Goal: Information Seeking & Learning: Learn about a topic

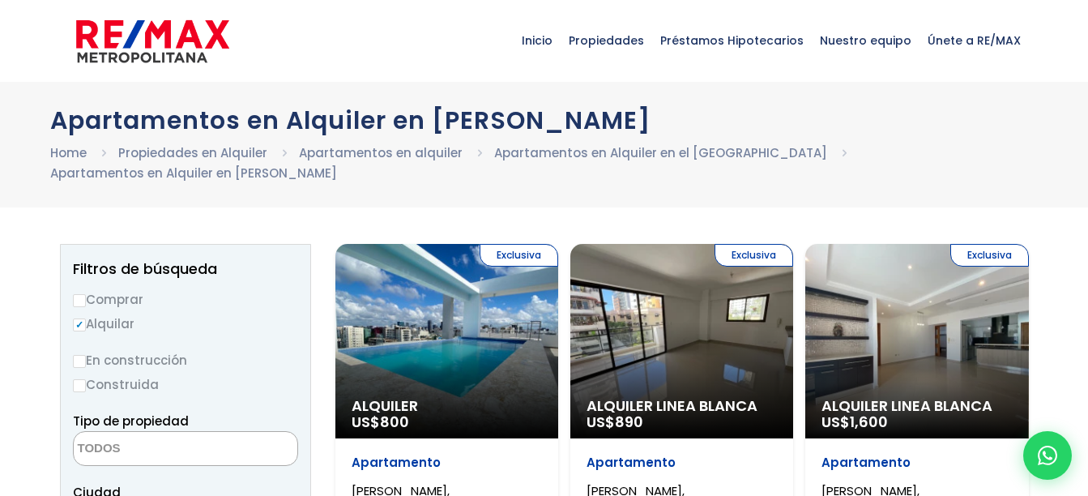
click at [822, 185] on div "Apartamentos en Alquiler en Evaristo Morales Home Propiedades en Alquiler Apart…" at bounding box center [544, 145] width 1088 height 126
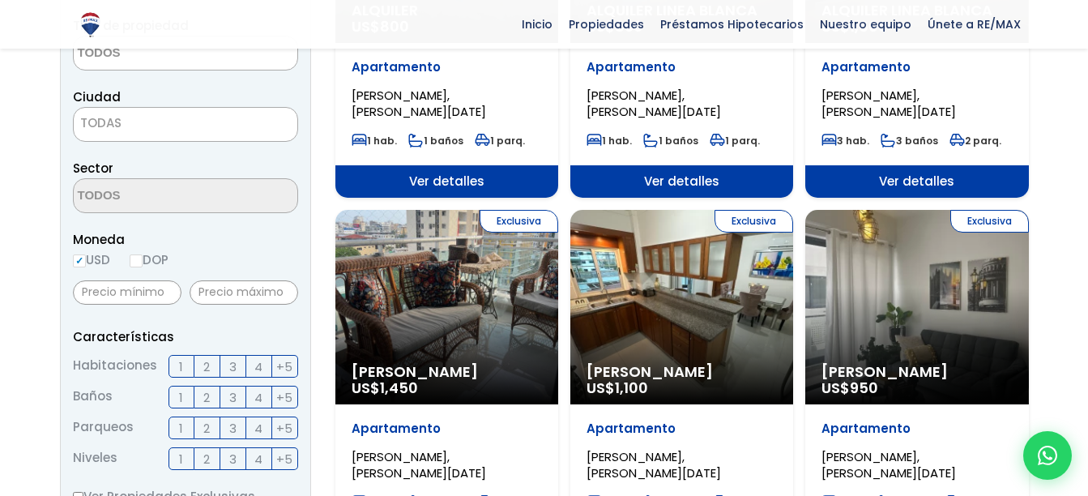
scroll to position [243, 0]
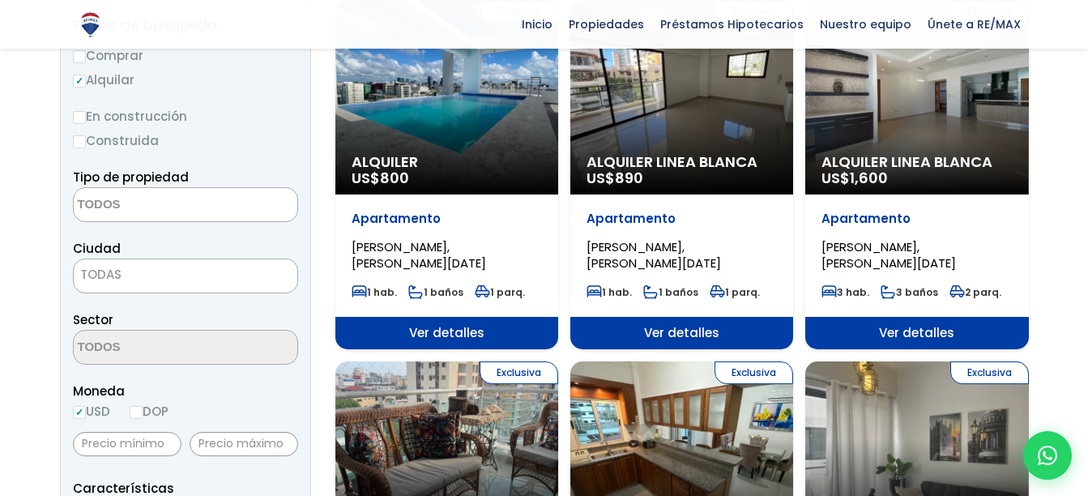
click at [214, 198] on textarea "Search" at bounding box center [152, 205] width 157 height 35
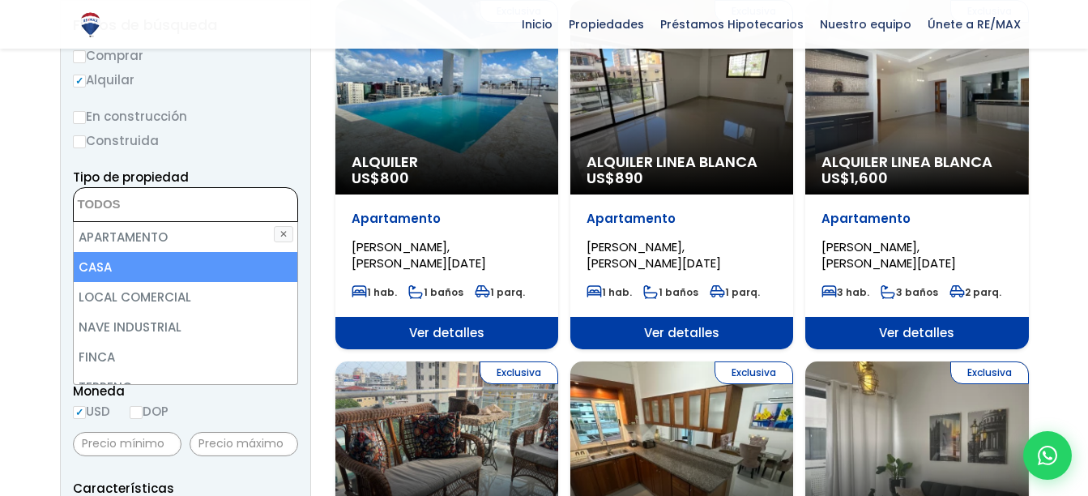
click at [122, 261] on li "CASA" at bounding box center [186, 267] width 224 height 30
select select "house"
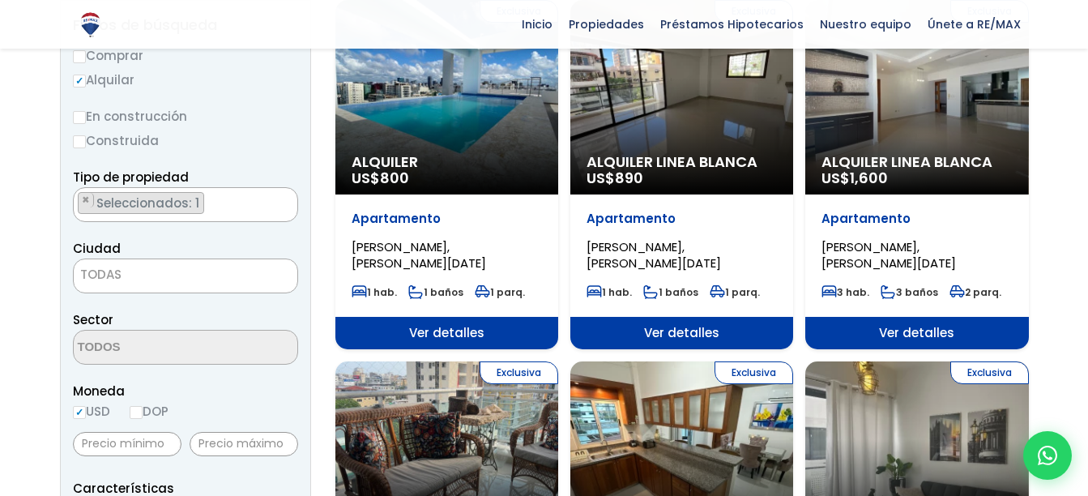
click at [291, 107] on label "En construcción" at bounding box center [185, 116] width 225 height 20
click at [0, 0] on input "En construcción" at bounding box center [0, 0] width 0 height 0
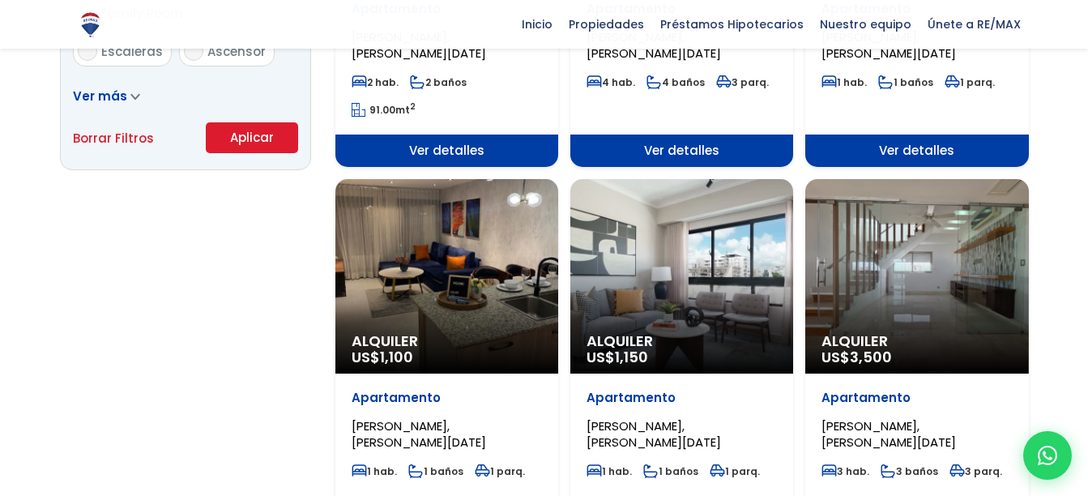
scroll to position [1215, 0]
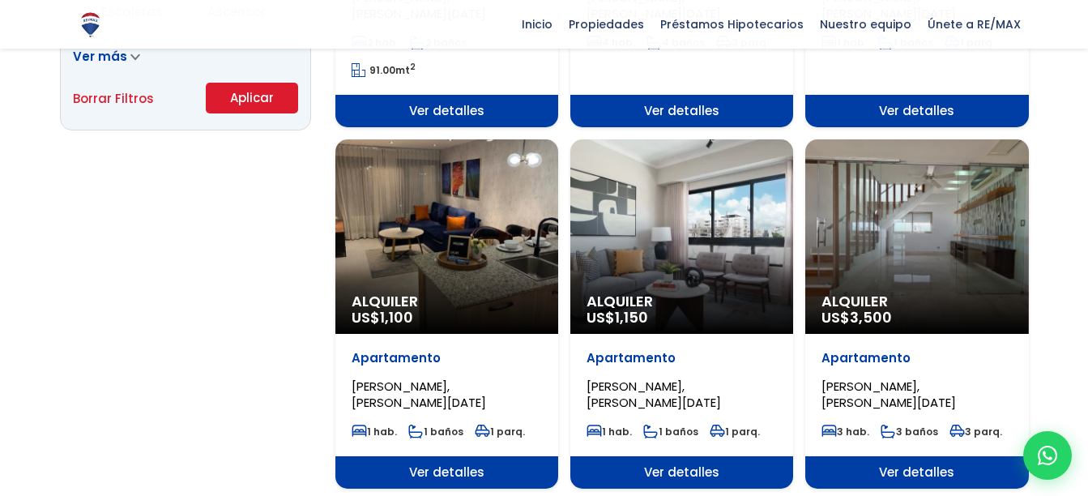
click at [232, 105] on button "Aplicar" at bounding box center [252, 98] width 92 height 31
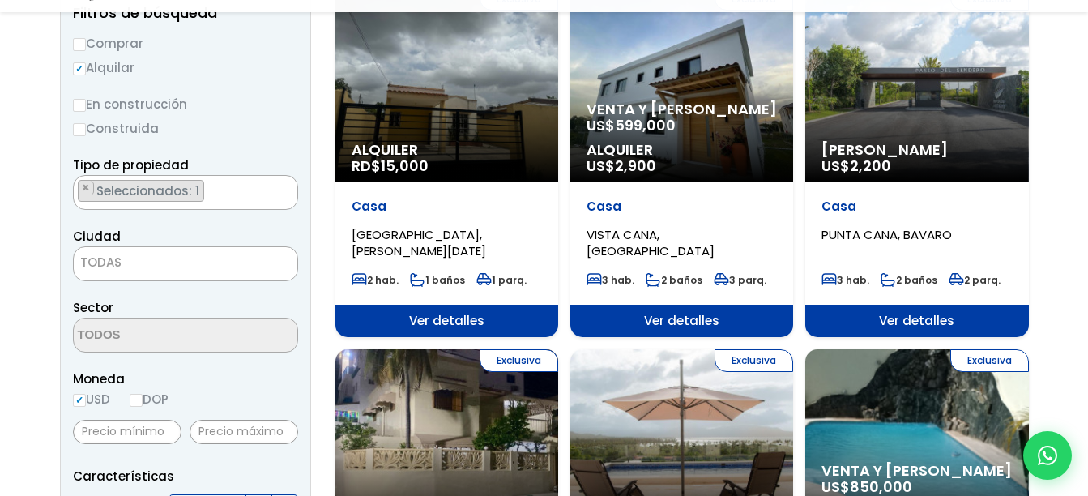
scroll to position [243, 0]
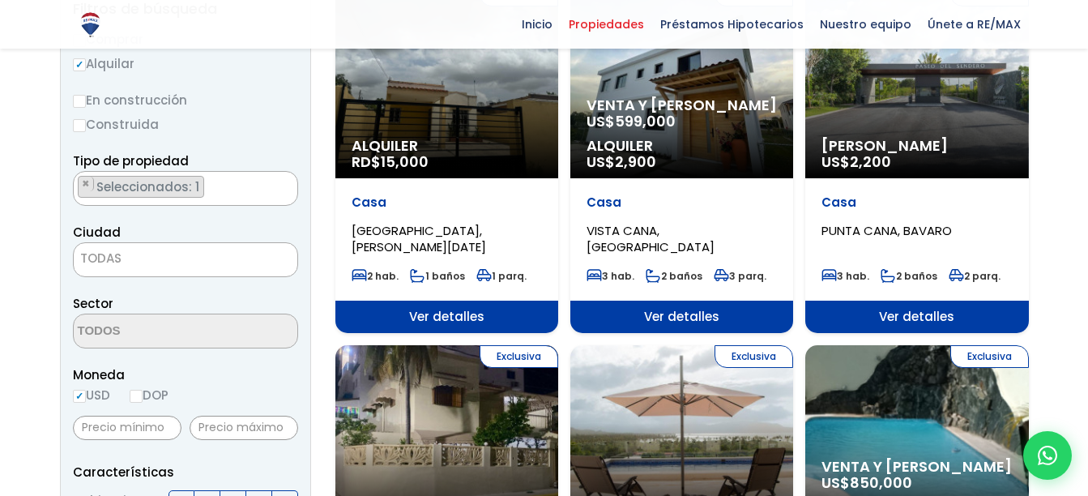
click at [184, 242] on span "TODAS" at bounding box center [185, 259] width 225 height 35
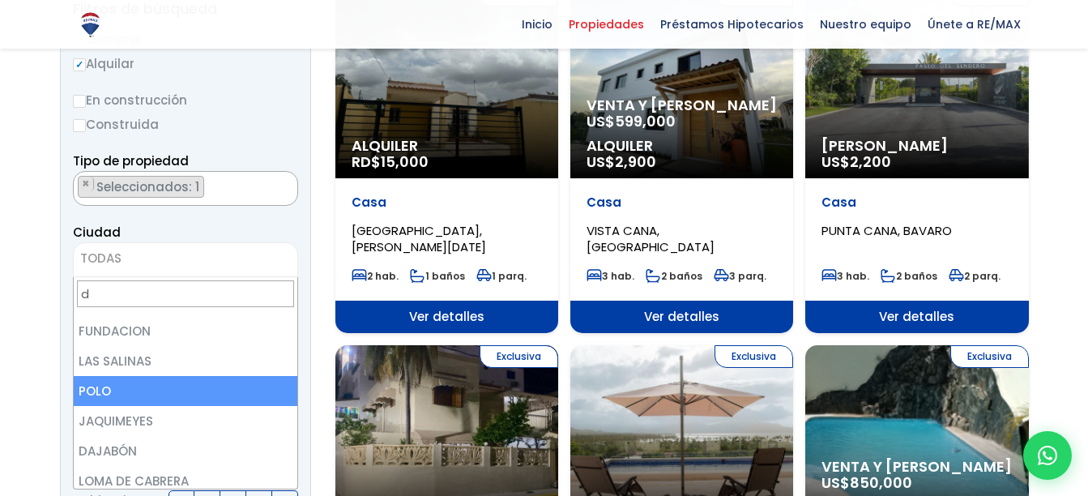
scroll to position [0, 0]
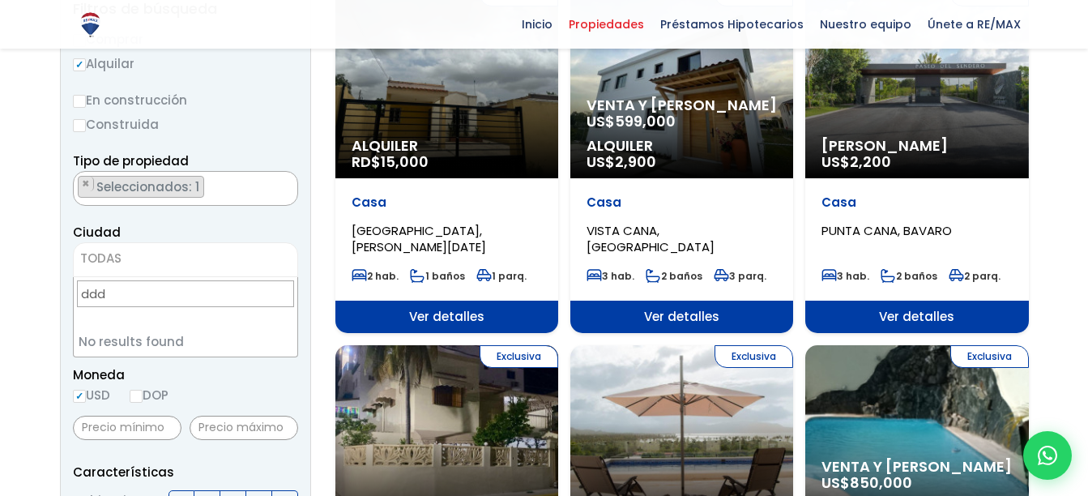
drag, startPoint x: 99, startPoint y: 294, endPoint x: 45, endPoint y: 296, distance: 54.3
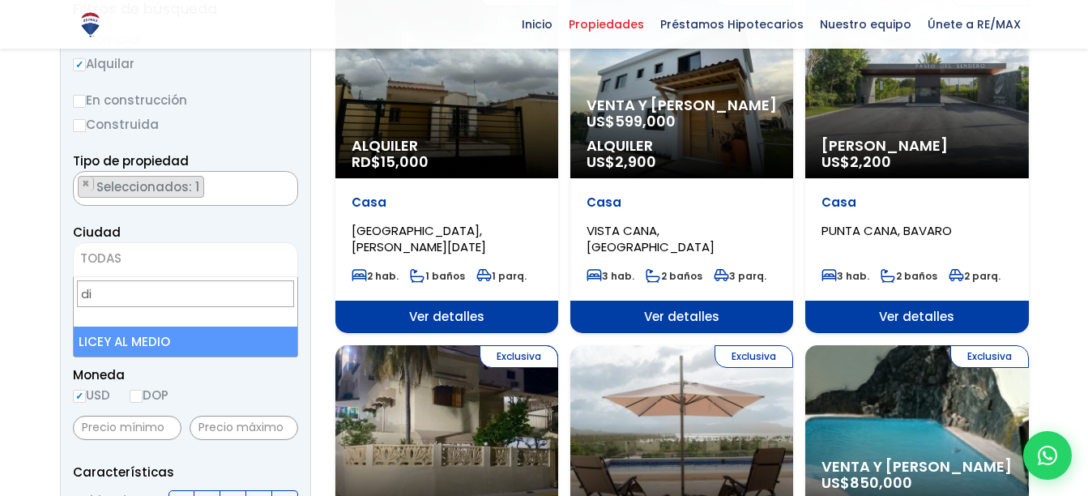
drag, startPoint x: 131, startPoint y: 302, endPoint x: 43, endPoint y: 298, distance: 88.4
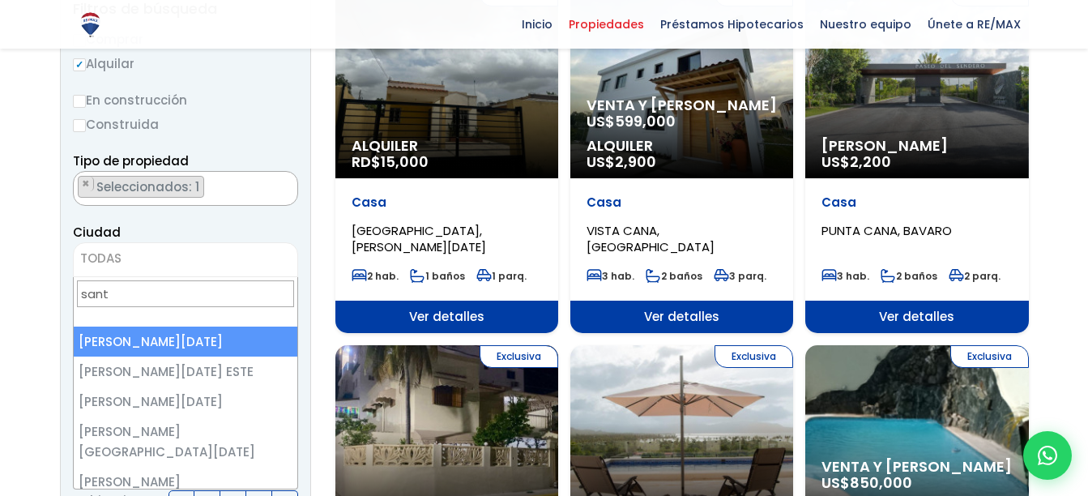
type input "sant"
select select "1"
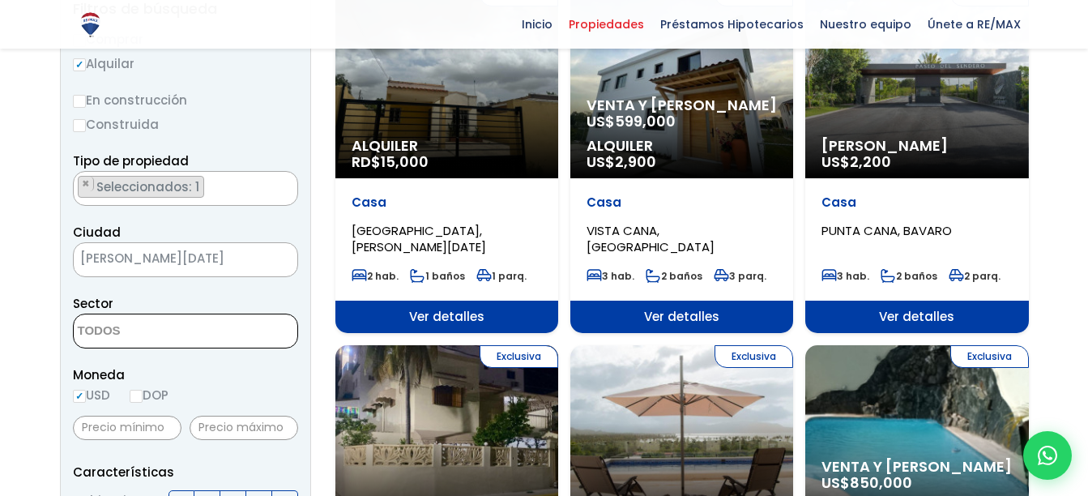
click at [270, 335] on span at bounding box center [185, 331] width 225 height 35
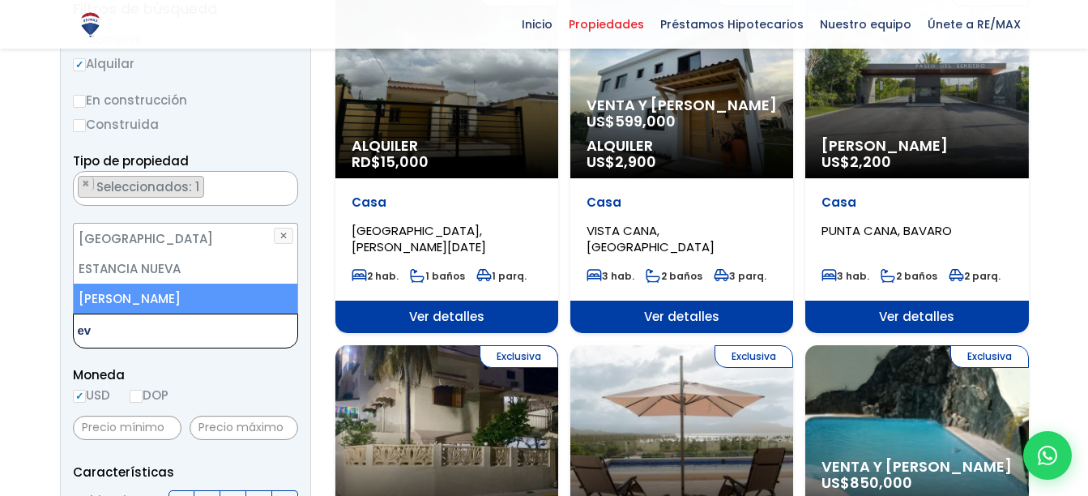
type textarea "ev"
click at [221, 305] on li "[PERSON_NAME]" at bounding box center [186, 299] width 224 height 30
select select "155"
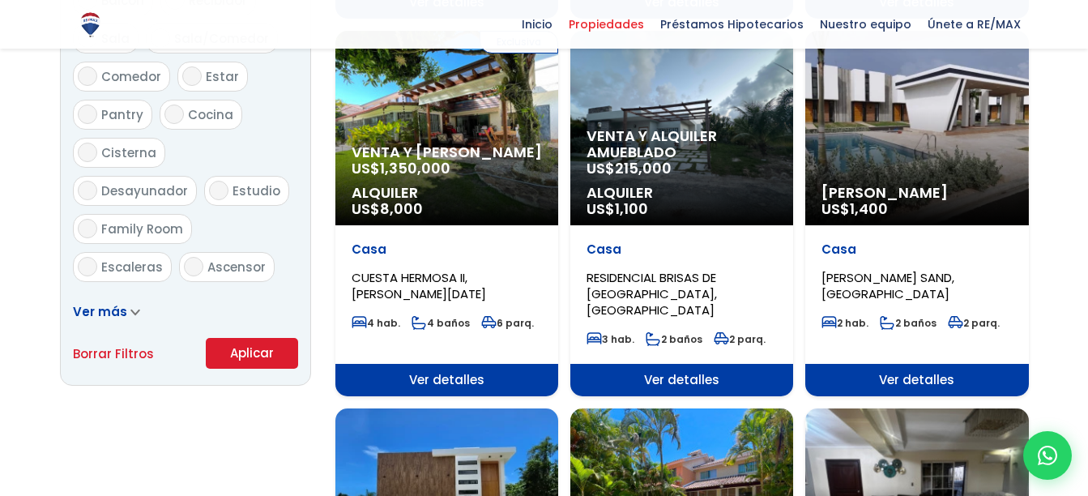
scroll to position [972, 0]
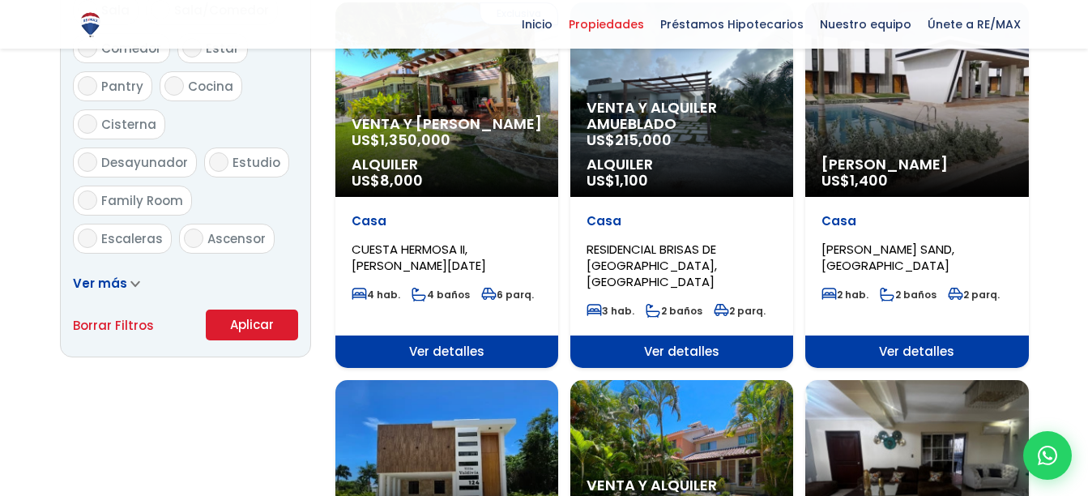
click at [251, 322] on button "Aplicar" at bounding box center [252, 324] width 92 height 31
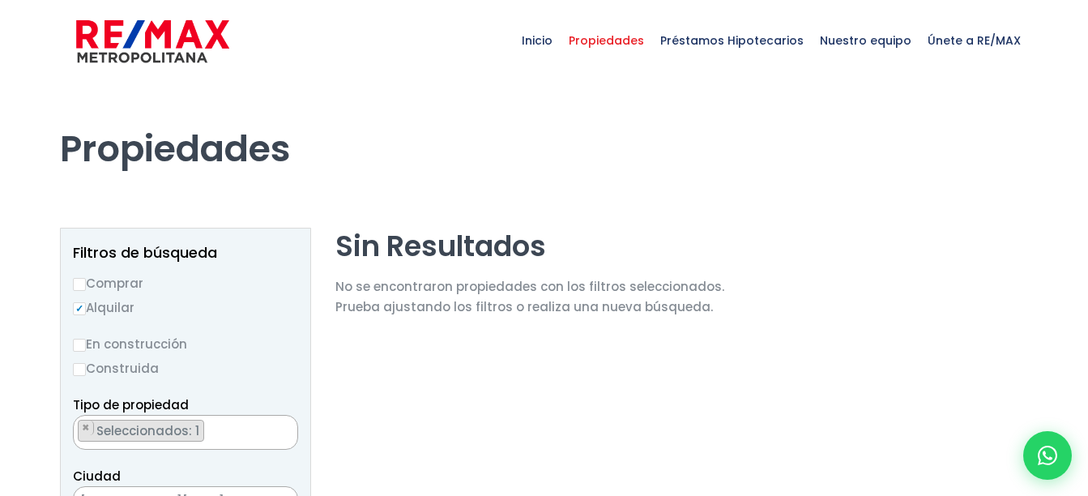
scroll to position [1565, 0]
select select "155"
